Goal: Task Accomplishment & Management: Manage account settings

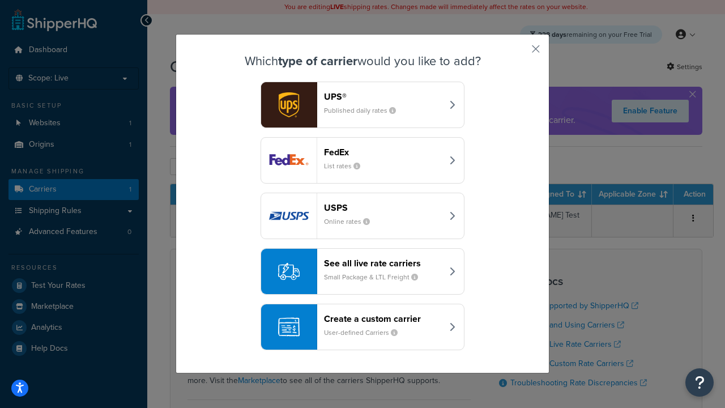
click at [383, 152] on header "FedEx" at bounding box center [383, 152] width 118 height 11
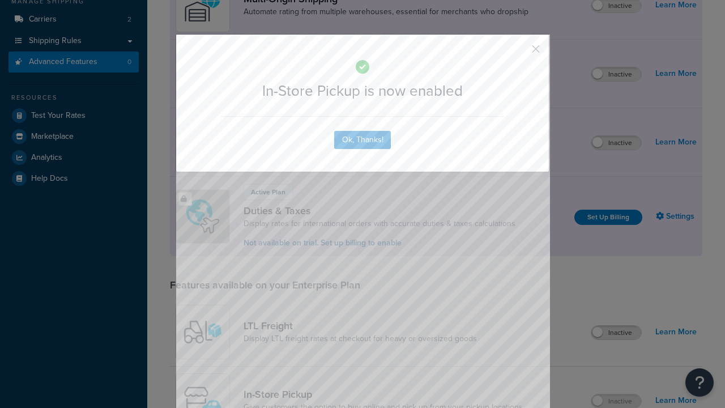
scroll to position [191, 0]
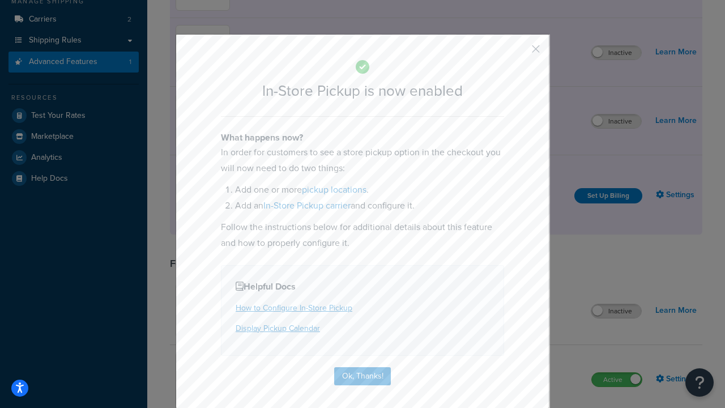
click at [518, 53] on button "button" at bounding box center [518, 53] width 3 height 3
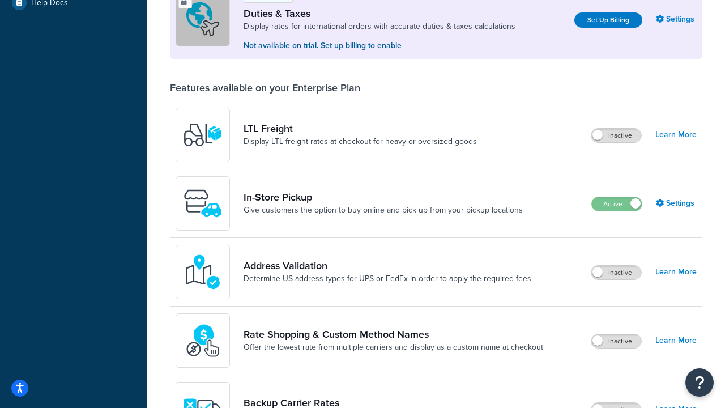
scroll to position [345, 0]
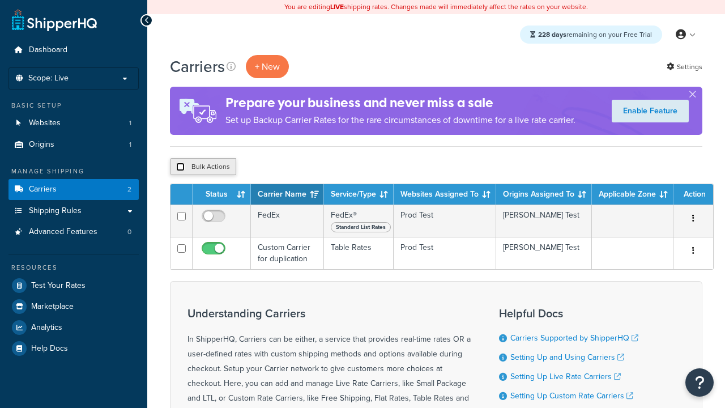
click at [180, 167] on input "checkbox" at bounding box center [180, 166] width 8 height 8
checkbox input "true"
click at [0, 0] on button "Delete" at bounding box center [0, 0] width 0 height 0
